Goal: Task Accomplishment & Management: Manage account settings

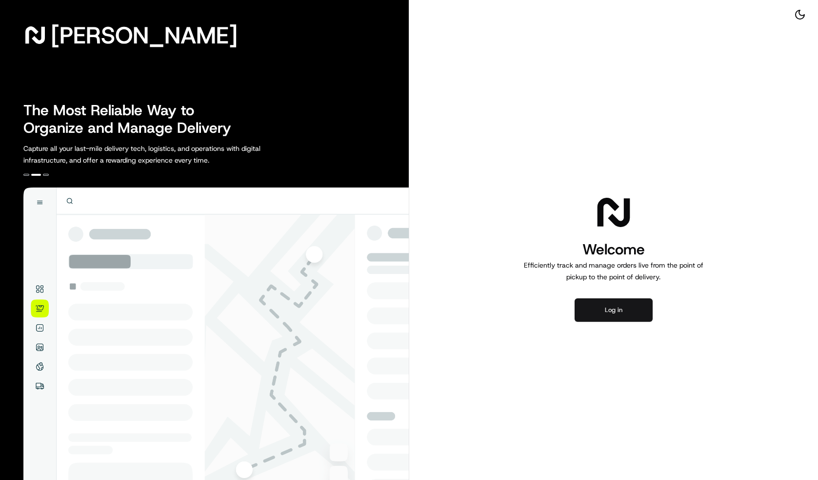
click at [638, 306] on button "Log in" at bounding box center [614, 309] width 78 height 23
